Goal: Task Accomplishment & Management: Use online tool/utility

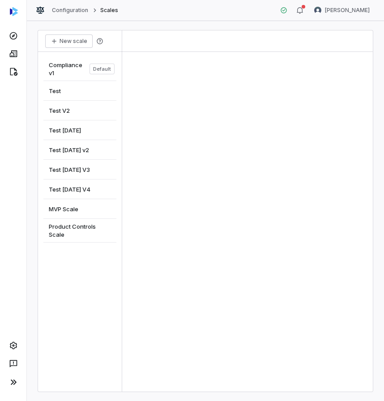
click at [374, 25] on div "New scale Compliance v1 Default Test Test V2 Test [DATE] Test [DATE] v2 Test [D…" at bounding box center [205, 211] width 357 height 380
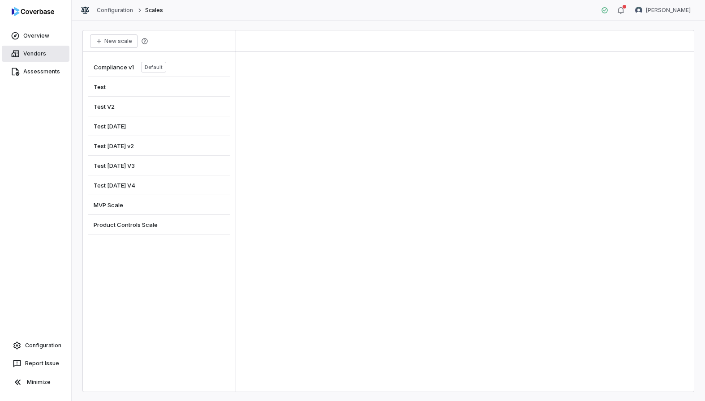
click at [39, 52] on link "Vendors" at bounding box center [36, 54] width 68 height 16
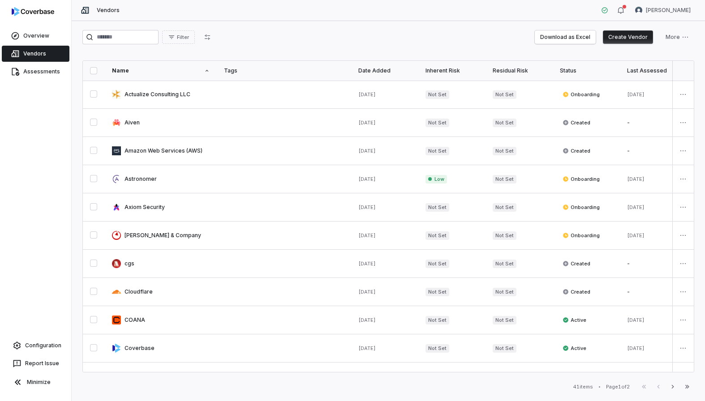
click at [49, 59] on link "Vendors" at bounding box center [36, 54] width 68 height 16
click at [41, 346] on link "Configuration" at bounding box center [36, 346] width 64 height 16
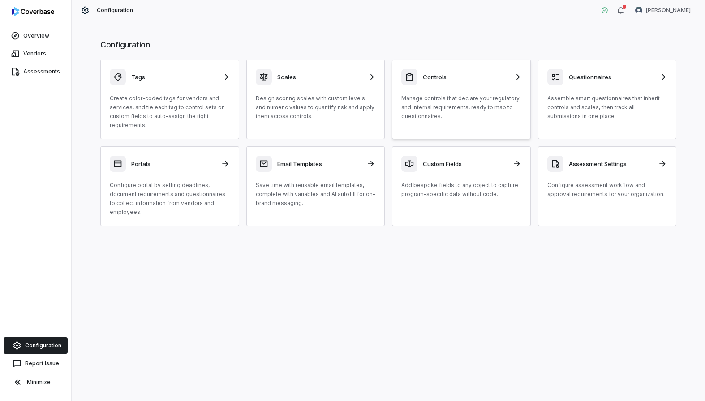
click at [384, 102] on p "Manage controls that declare your regulatory and internal requirements, ready t…" at bounding box center [461, 107] width 120 height 27
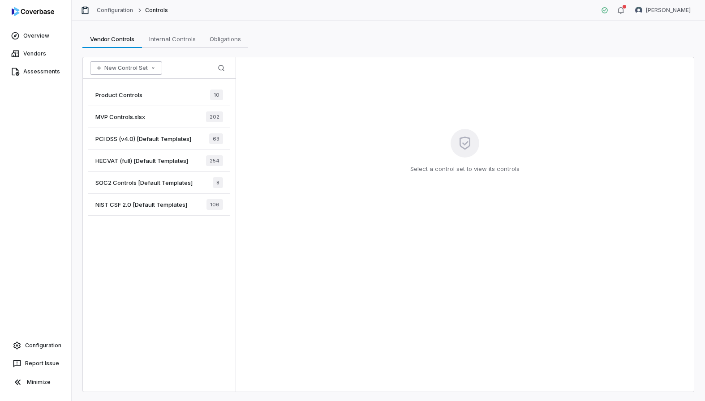
click at [150, 65] on icon "button" at bounding box center [153, 68] width 7 height 7
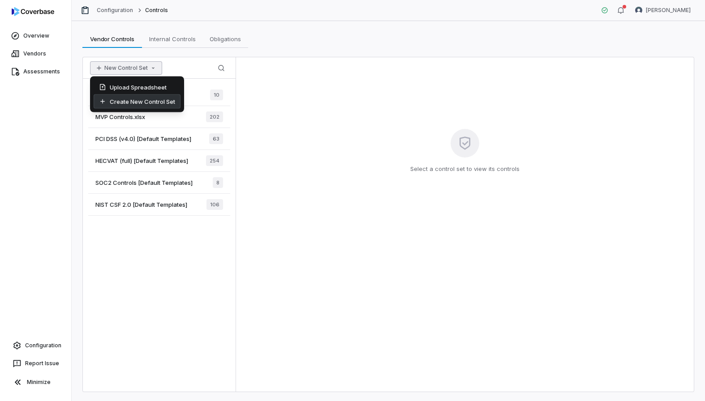
click at [147, 97] on div "Create New Control Set" at bounding box center [137, 102] width 87 height 14
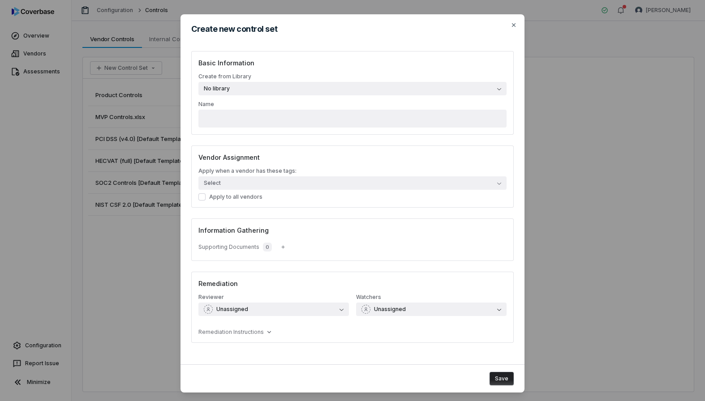
click at [280, 86] on button "No library" at bounding box center [352, 88] width 308 height 13
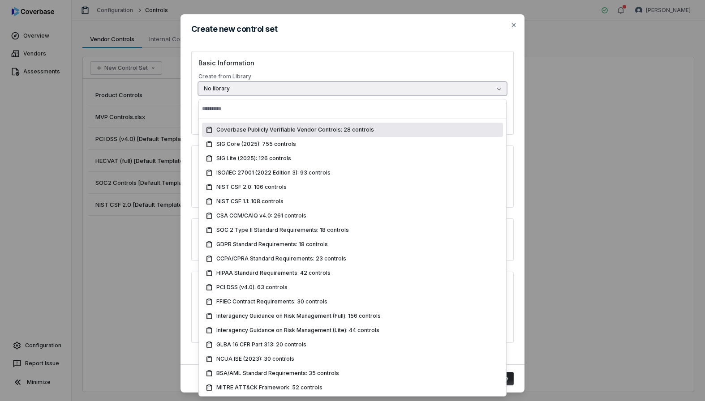
click at [280, 86] on button "No library" at bounding box center [352, 88] width 308 height 13
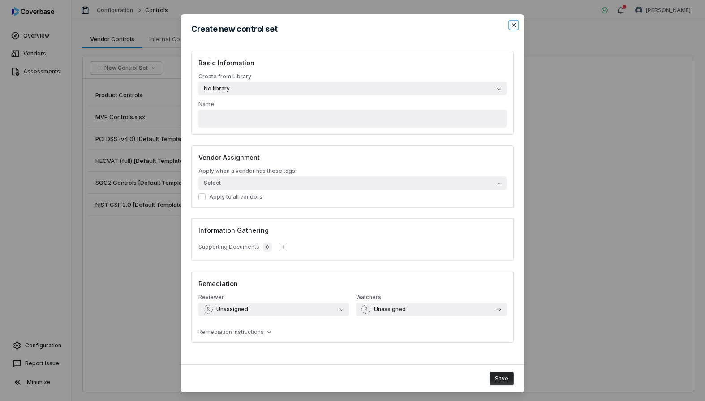
click at [384, 25] on icon "button" at bounding box center [514, 25] width 4 height 4
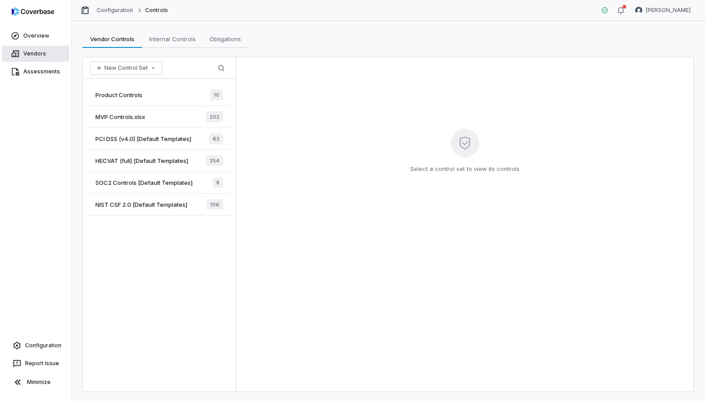
click at [44, 56] on link "Vendors" at bounding box center [36, 54] width 68 height 16
